Goal: Book appointment/travel/reservation

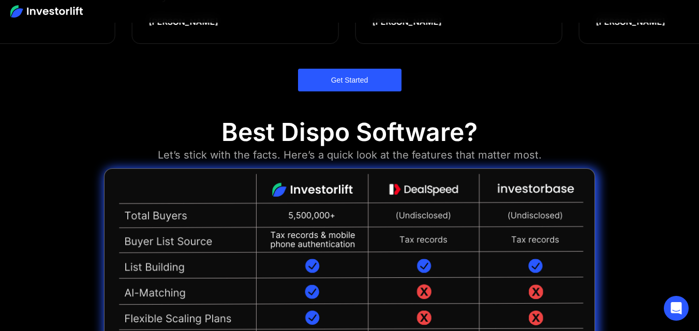
scroll to position [826, 0]
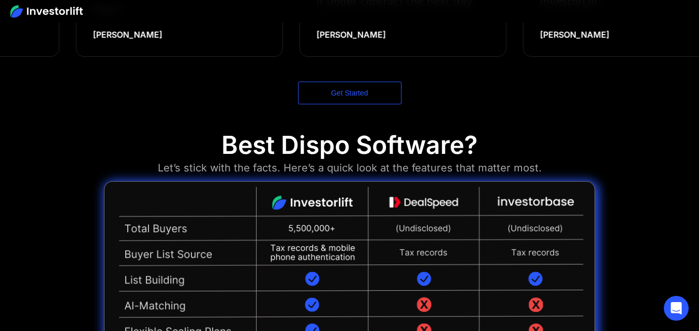
click at [354, 82] on link "Get Started" at bounding box center [349, 93] width 103 height 23
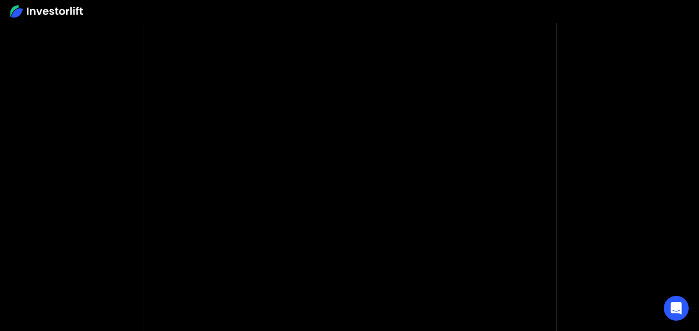
scroll to position [128, 0]
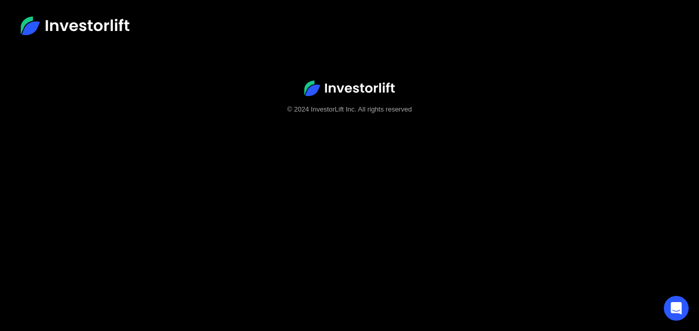
scroll to position [65, 0]
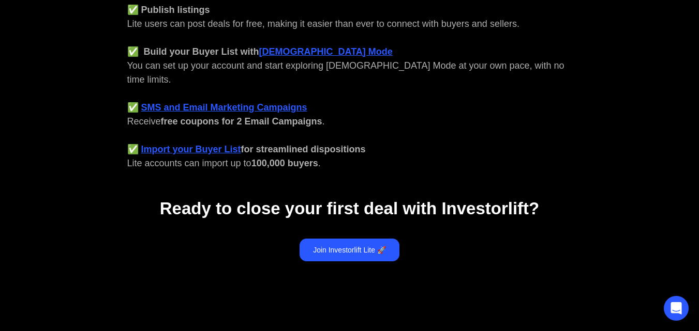
scroll to position [448, 0]
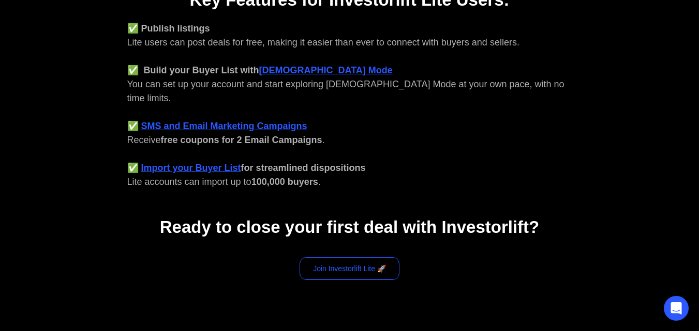
click at [356, 261] on link "Join Investorlift Lite 🚀" at bounding box center [349, 268] width 100 height 23
